Goal: Information Seeking & Learning: Compare options

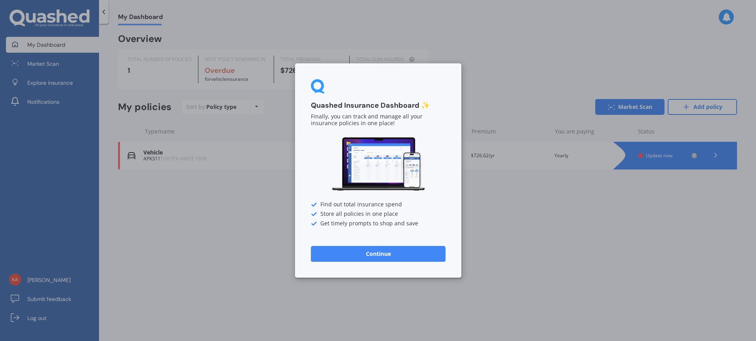
click at [377, 254] on button "Continue" at bounding box center [378, 254] width 135 height 16
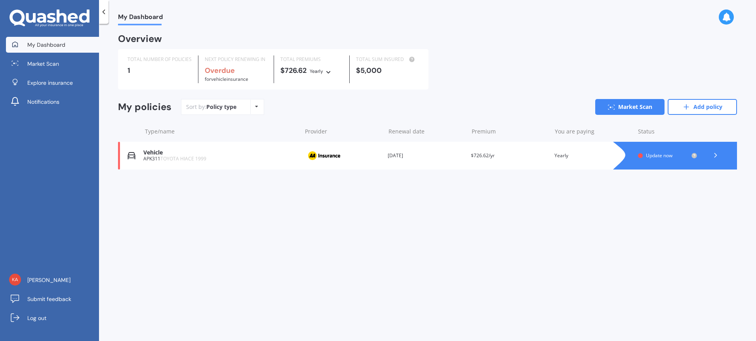
click at [255, 107] on icon at bounding box center [256, 106] width 3 height 5
click at [280, 109] on div "Sort by: Policy type Policy type Alphabetical Date added Renewing next Market S…" at bounding box center [459, 107] width 556 height 16
click at [636, 107] on link "Market Scan" at bounding box center [629, 107] width 69 height 16
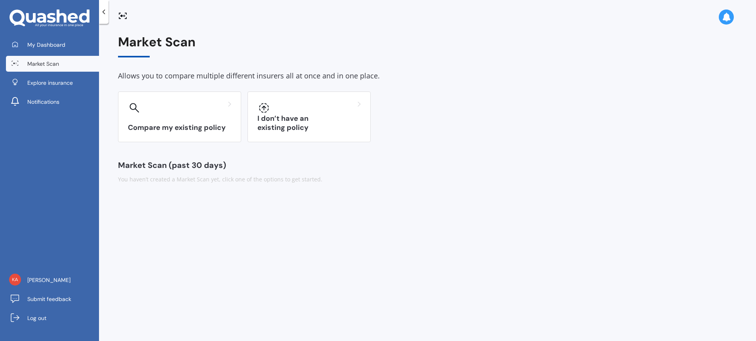
click at [102, 11] on icon at bounding box center [104, 12] width 8 height 8
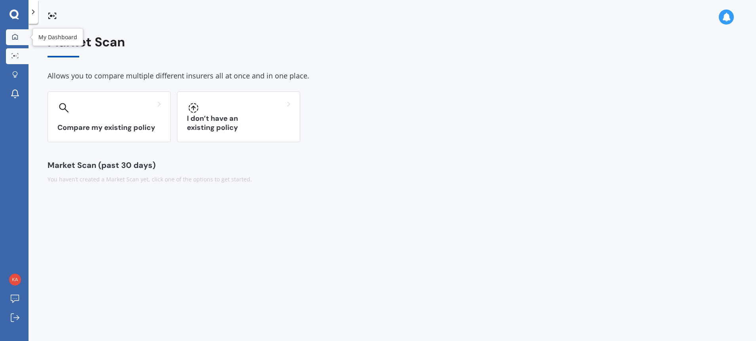
click at [18, 32] on link "My Dashboard" at bounding box center [17, 37] width 23 height 16
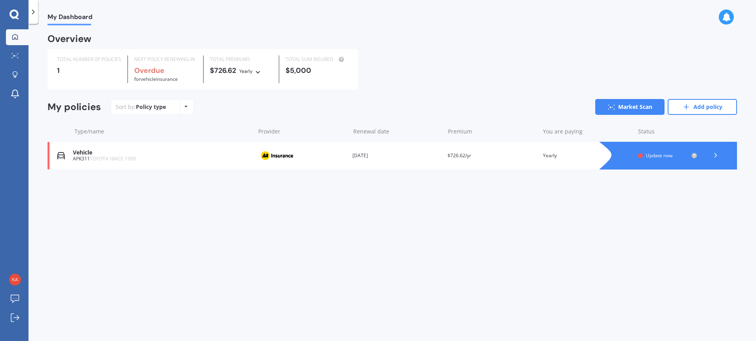
click at [666, 156] on span "Update now" at bounding box center [659, 155] width 27 height 7
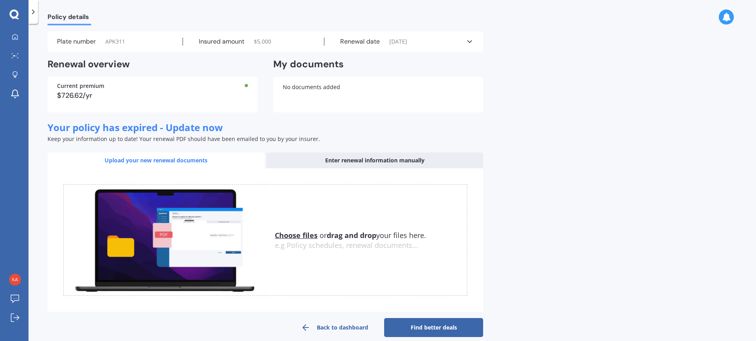
scroll to position [32, 0]
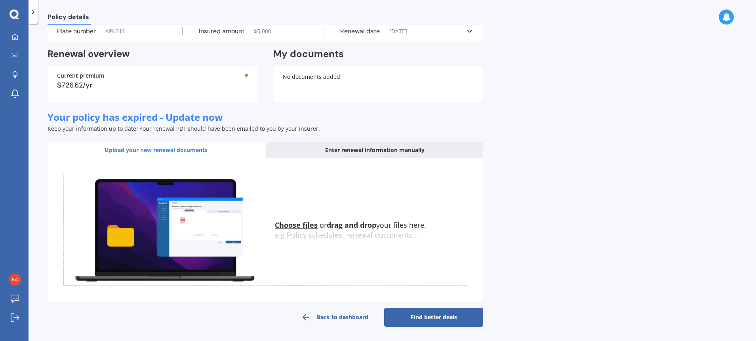
click at [443, 315] on link "Find better deals" at bounding box center [433, 317] width 99 height 19
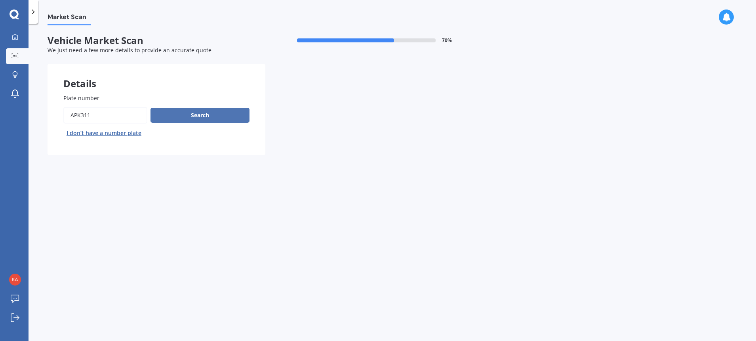
click at [189, 110] on button "Search" at bounding box center [199, 115] width 99 height 15
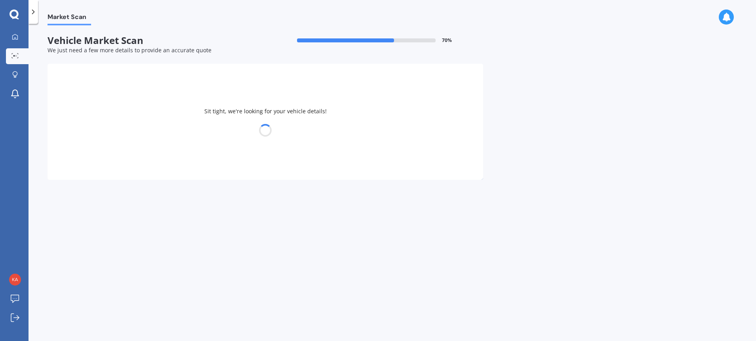
select select "TOYOTA"
select select "HIACE"
select select "02"
select select "07"
select select "1957"
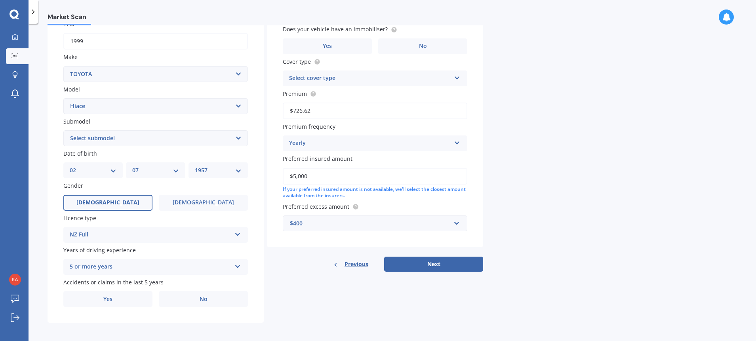
scroll to position [125, 0]
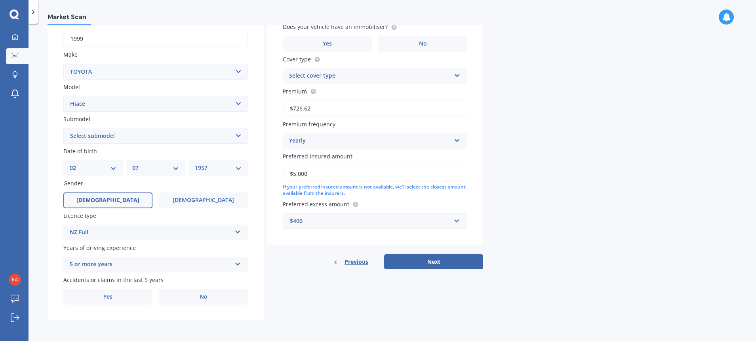
click at [239, 135] on select "Select submodel Diesel Light Van Turbo Diesel Turbo diesel 4WD Van Van petrol 4…" at bounding box center [155, 136] width 184 height 16
select select "VAN"
click at [63, 128] on select "Select submodel Diesel Light Van Turbo Diesel Turbo diesel 4WD Van Van petrol 4…" at bounding box center [155, 136] width 184 height 16
click at [188, 295] on label "No" at bounding box center [203, 297] width 89 height 16
click at [0, 0] on input "No" at bounding box center [0, 0] width 0 height 0
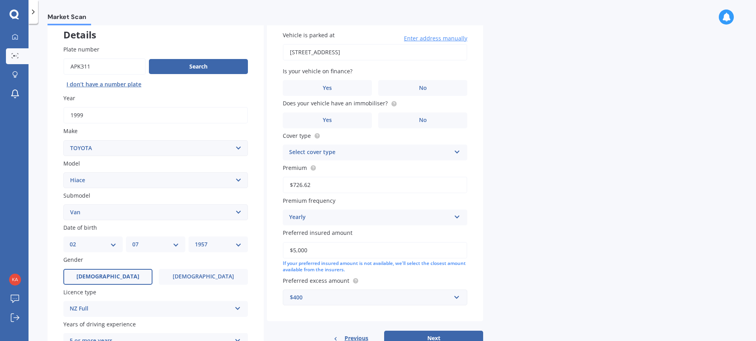
scroll to position [0, 0]
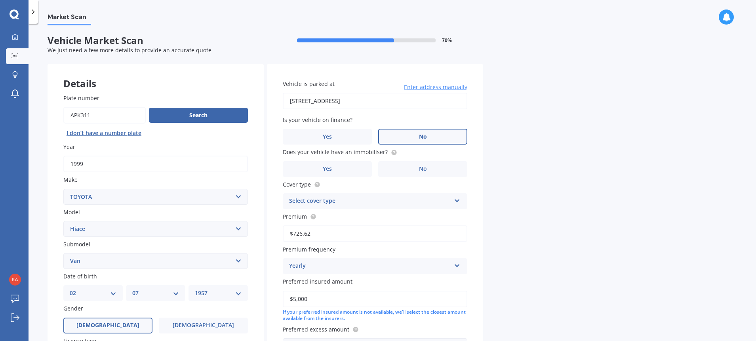
click at [429, 138] on label "No" at bounding box center [422, 137] width 89 height 16
click at [0, 0] on input "No" at bounding box center [0, 0] width 0 height 0
click at [425, 171] on label "No" at bounding box center [422, 169] width 89 height 16
click at [0, 0] on input "No" at bounding box center [0, 0] width 0 height 0
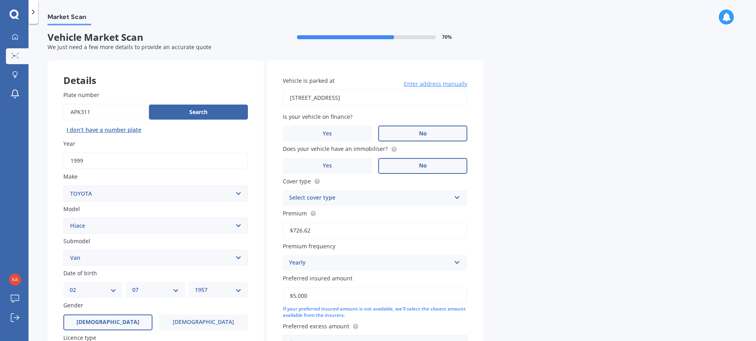
scroll to position [4, 0]
click at [456, 194] on icon at bounding box center [457, 195] width 7 height 6
click at [374, 210] on div "Comprehensive" at bounding box center [375, 212] width 184 height 14
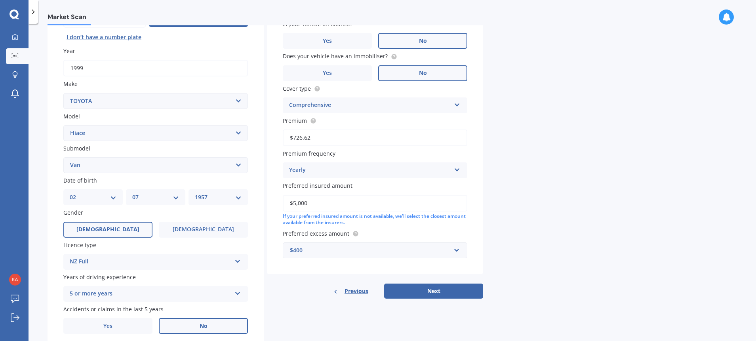
scroll to position [125, 0]
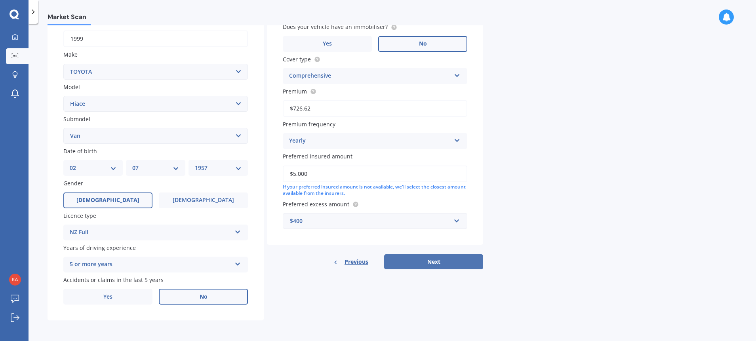
click at [429, 258] on button "Next" at bounding box center [433, 261] width 99 height 15
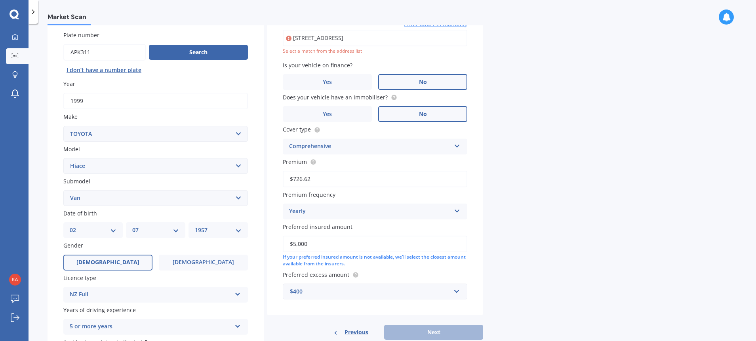
scroll to position [54, 0]
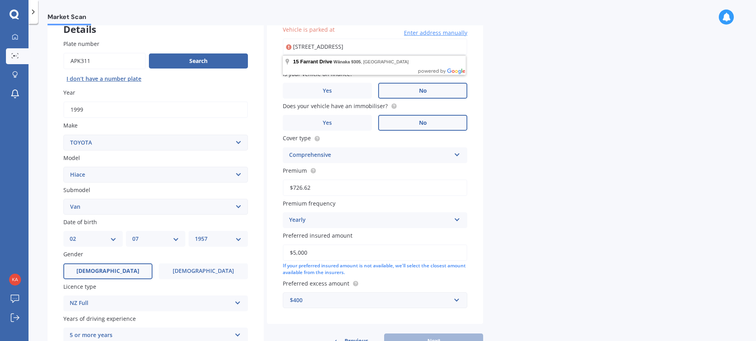
click at [410, 47] on input "[STREET_ADDRESS]" at bounding box center [375, 46] width 184 height 17
click at [567, 55] on div "Market Scan Vehicle Market Scan 70 % We just need a few more details to provide…" at bounding box center [391, 183] width 727 height 317
click at [357, 48] on input "[STREET_ADDRESS]" at bounding box center [375, 46] width 184 height 17
type input "[STREET_ADDRESS]"
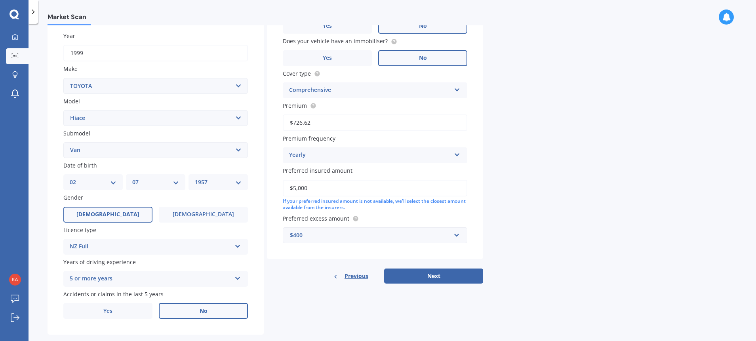
scroll to position [125, 0]
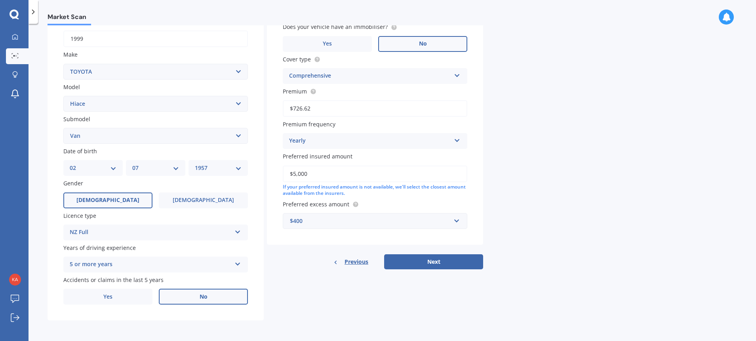
drag, startPoint x: 434, startPoint y: 258, endPoint x: 551, endPoint y: 175, distance: 143.8
click at [434, 258] on button "Next" at bounding box center [433, 261] width 99 height 15
select select "02"
select select "07"
select select "1957"
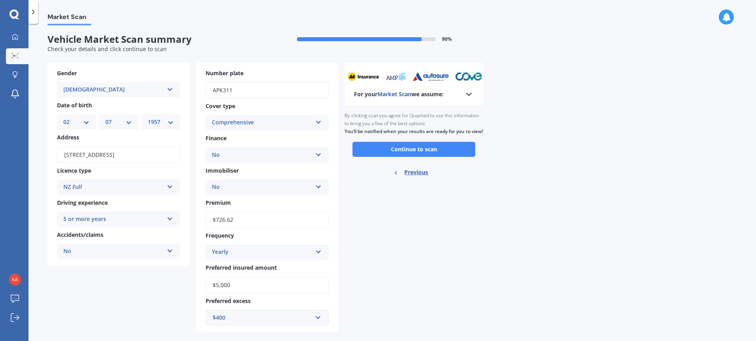
scroll to position [0, 0]
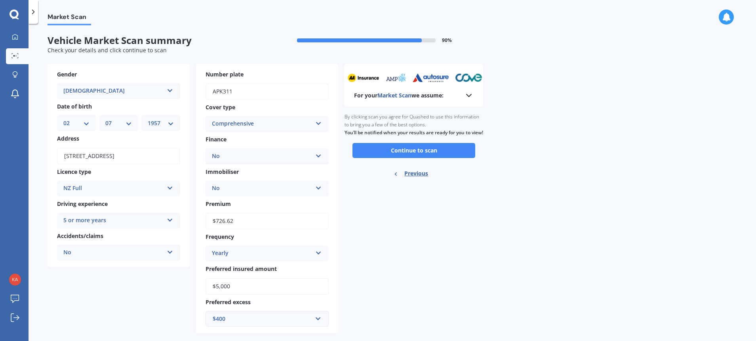
drag, startPoint x: 424, startPoint y: 152, endPoint x: 430, endPoint y: 150, distance: 5.8
click at [424, 152] on button "Continue to scan" at bounding box center [413, 150] width 123 height 15
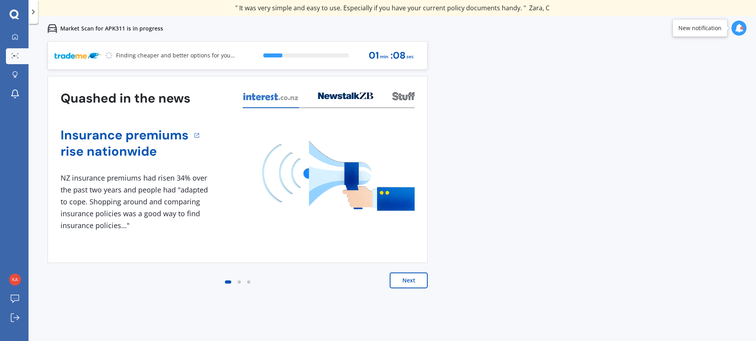
click at [409, 277] on button "Next" at bounding box center [408, 280] width 38 height 16
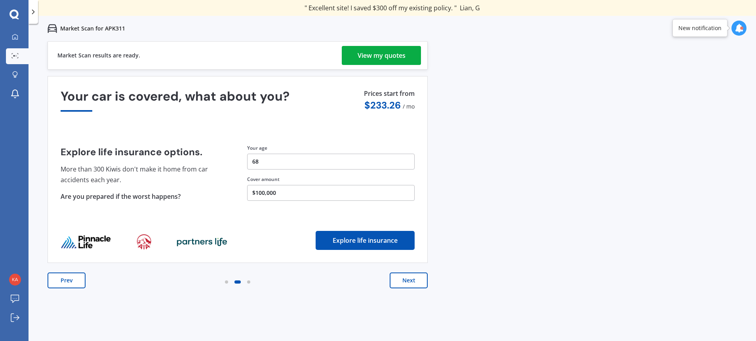
click at [387, 54] on div "View my quotes" at bounding box center [381, 55] width 48 height 19
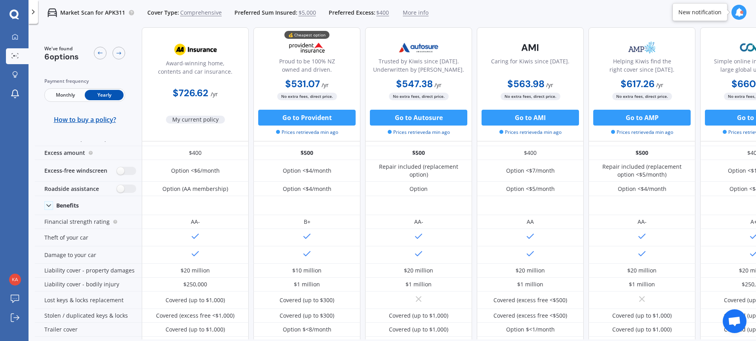
scroll to position [15, 0]
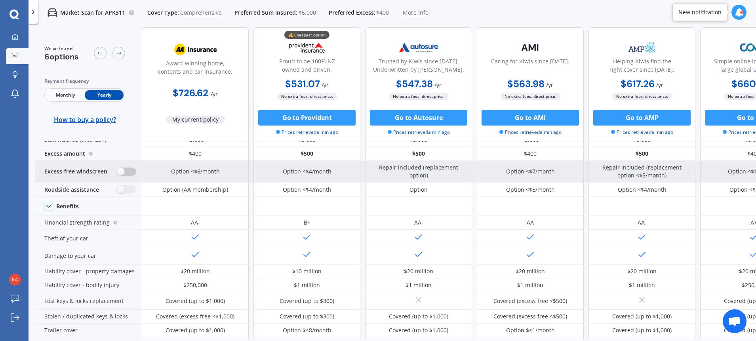
click at [118, 172] on label at bounding box center [126, 171] width 19 height 8
radio input "true"
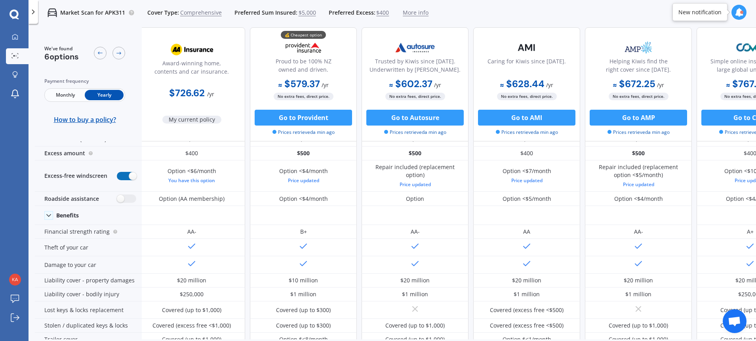
scroll to position [0, 4]
